Goal: Task Accomplishment & Management: Use online tool/utility

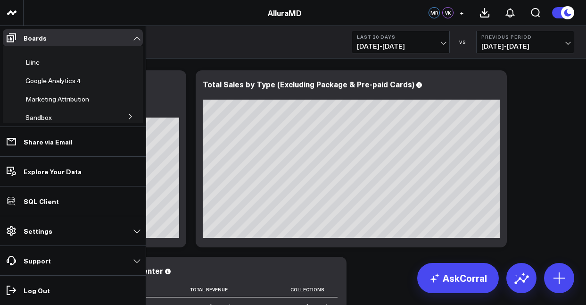
scroll to position [66, 0]
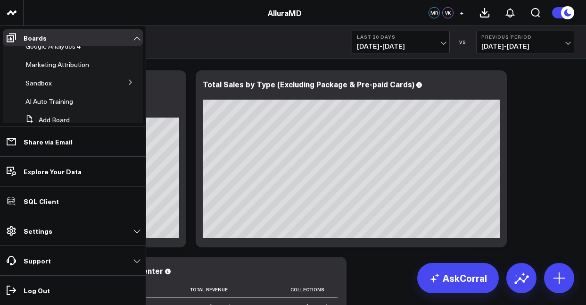
click at [110, 82] on li "Sandbox Operations Marketing Marketing / Booking Funnel Appointments MK's Board" at bounding box center [73, 83] width 140 height 17
click at [121, 82] on button at bounding box center [130, 82] width 25 height 14
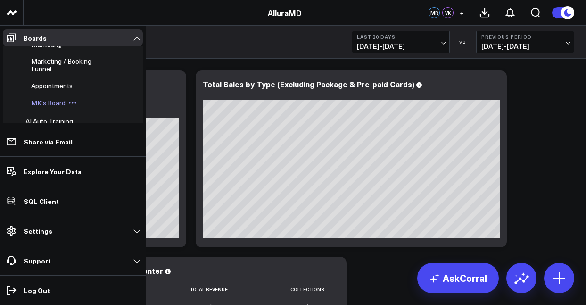
scroll to position [141, 0]
click at [60, 101] on span "MK's Board" at bounding box center [48, 100] width 34 height 9
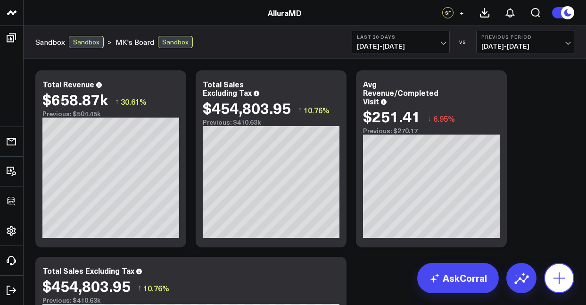
click at [561, 269] on button at bounding box center [559, 278] width 30 height 30
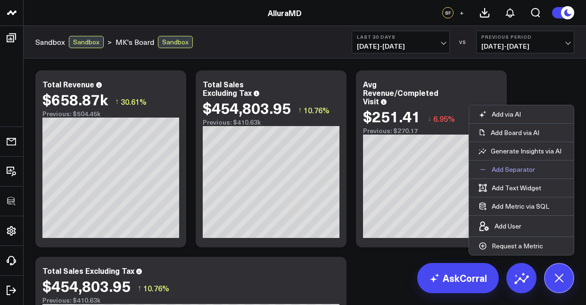
click at [515, 172] on p "Add Separator" at bounding box center [513, 169] width 43 height 8
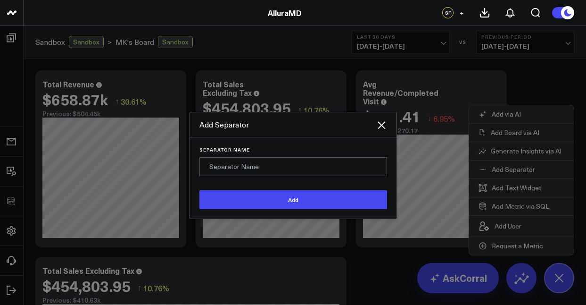
type input "T"
type input "H"
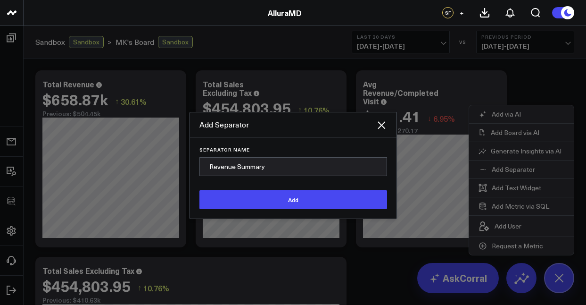
type input "Revenue Summary"
click at [293, 199] on button "Add" at bounding box center [293, 199] width 188 height 19
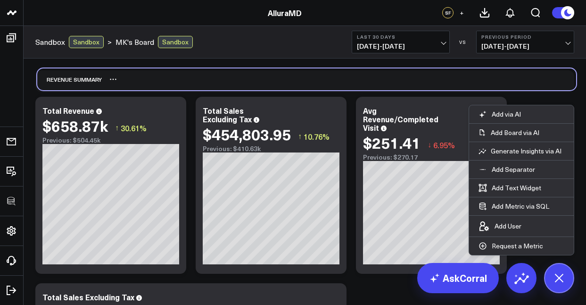
drag, startPoint x: 67, startPoint y: 240, endPoint x: 69, endPoint y: 82, distance: 158.0
click at [69, 82] on div "Revenue Summary" at bounding box center [69, 79] width 65 height 22
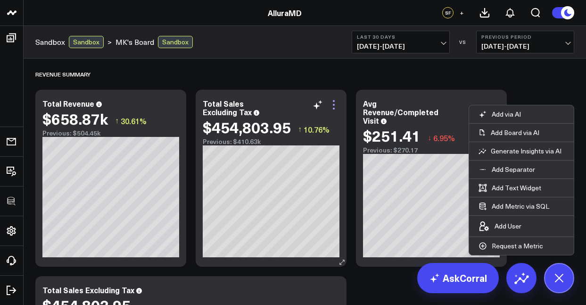
click at [331, 105] on icon at bounding box center [333, 104] width 11 height 11
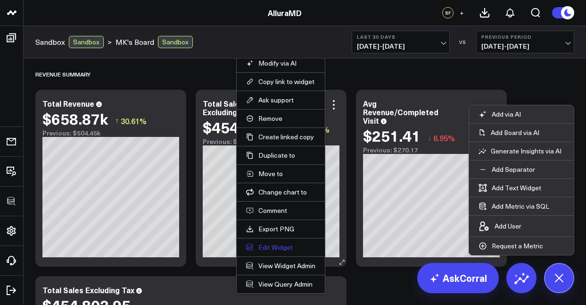
click at [284, 245] on button "Edit Widget" at bounding box center [280, 247] width 69 height 8
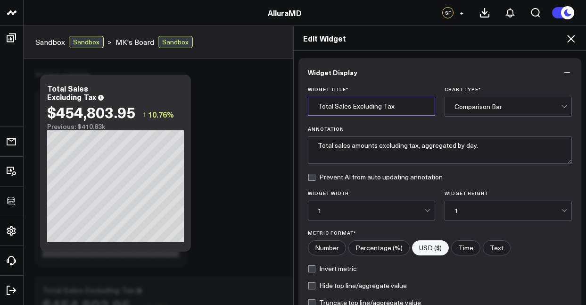
drag, startPoint x: 403, startPoint y: 103, endPoint x: 331, endPoint y: 108, distance: 72.8
click at [331, 108] on input "Total Sales Excluding Tax" at bounding box center [371, 106] width 127 height 19
type input "Total Sales exc Ta"
click at [572, 39] on icon at bounding box center [571, 39] width 8 height 8
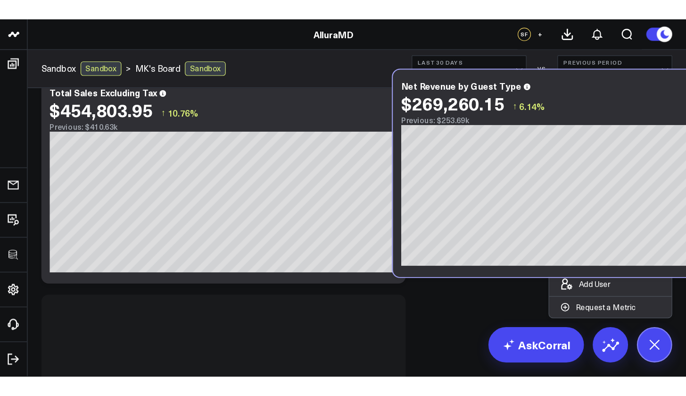
scroll to position [218, 0]
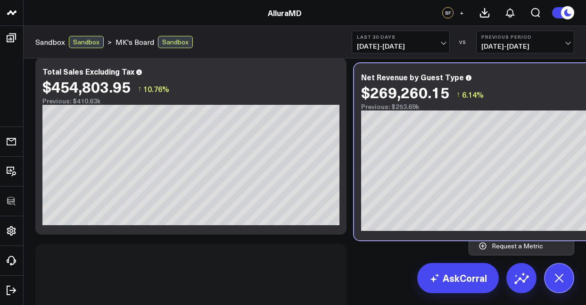
drag, startPoint x: 235, startPoint y: 154, endPoint x: 552, endPoint y: 68, distance: 328.3
click at [552, 68] on div "Net Revenue by Guest Type $269,260.15 ↑ 6.14% Previous: $253.69k [fontSize:10px…" at bounding box center [509, 151] width 311 height 177
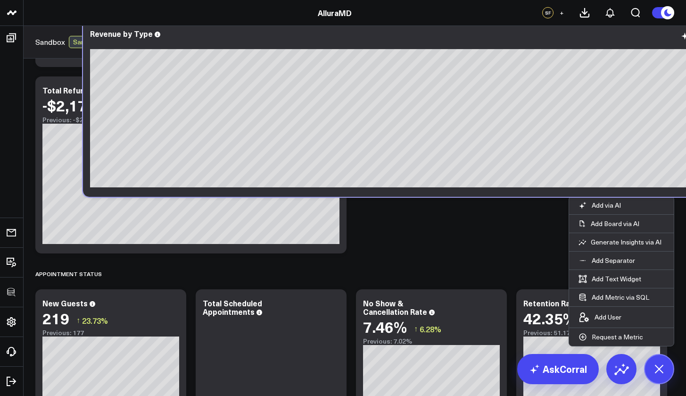
scroll to position [365, 0]
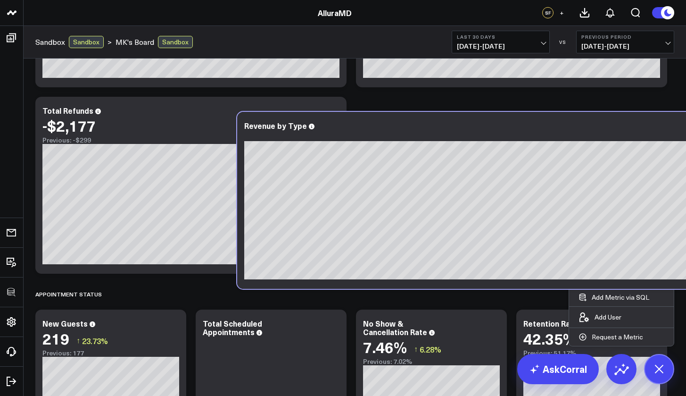
drag, startPoint x: 302, startPoint y: 174, endPoint x: 504, endPoint y: 108, distance: 212.1
click at [504, 108] on div "Revenue Summary Modify via AI Copy link to widget Ask support Remove Create lin…" at bounding box center [355, 384] width 648 height 1383
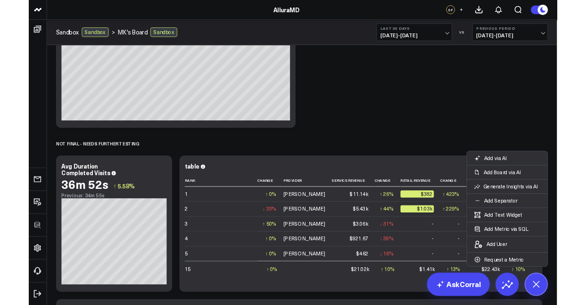
scroll to position [1103, 0]
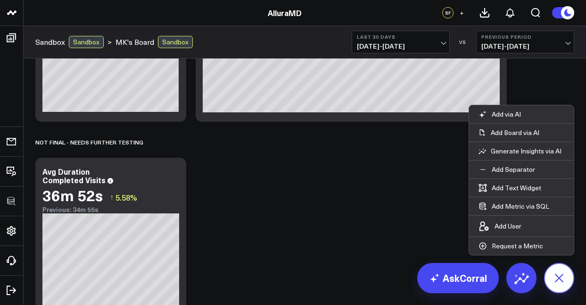
click at [557, 283] on icon at bounding box center [558, 277] width 21 height 21
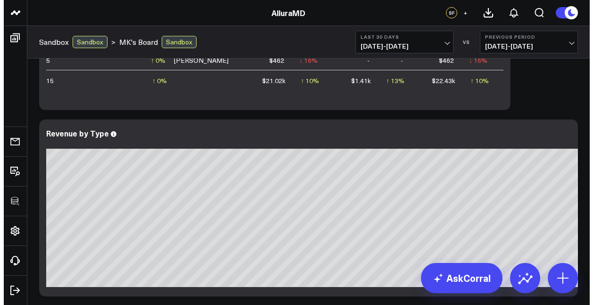
scroll to position [1566, 0]
